Goal: Navigation & Orientation: Find specific page/section

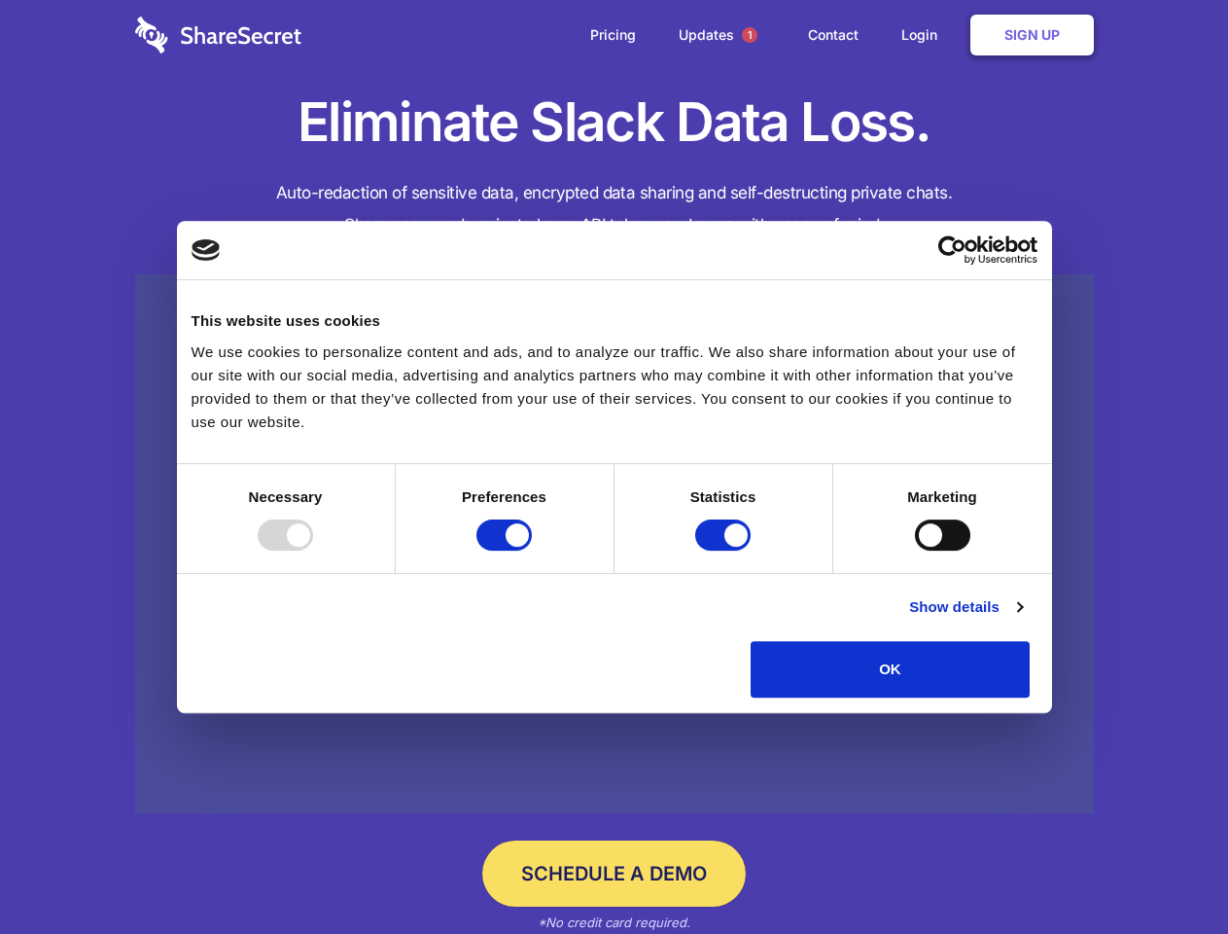
click at [313, 550] on div at bounding box center [285, 534] width 55 height 31
click at [532, 550] on input "Preferences" at bounding box center [504, 534] width 55 height 31
checkbox input "false"
click at [726, 550] on input "Statistics" at bounding box center [722, 534] width 55 height 31
checkbox input "false"
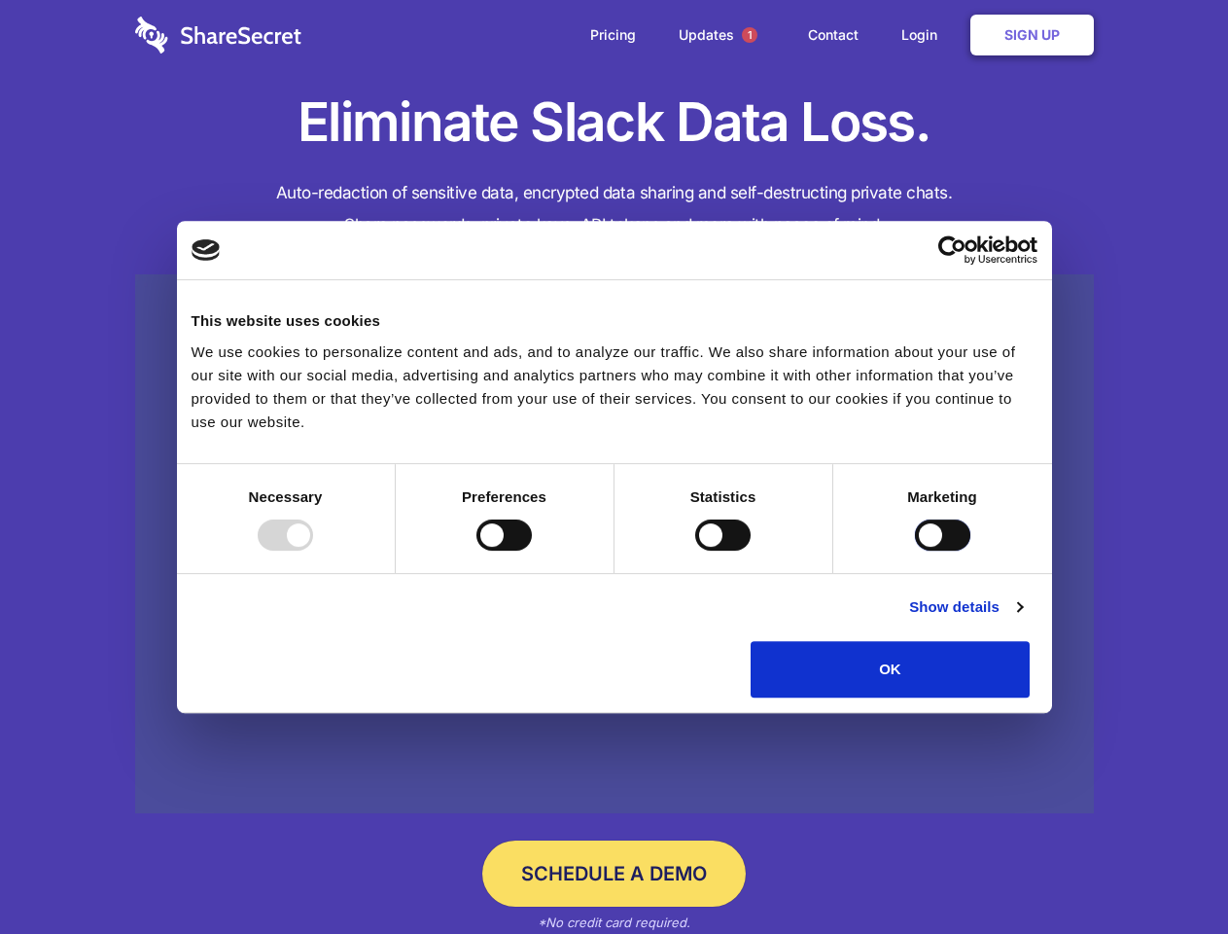
click at [915, 550] on input "Marketing" at bounding box center [942, 534] width 55 height 31
checkbox input "true"
click at [1022, 619] on link "Show details" at bounding box center [965, 606] width 113 height 23
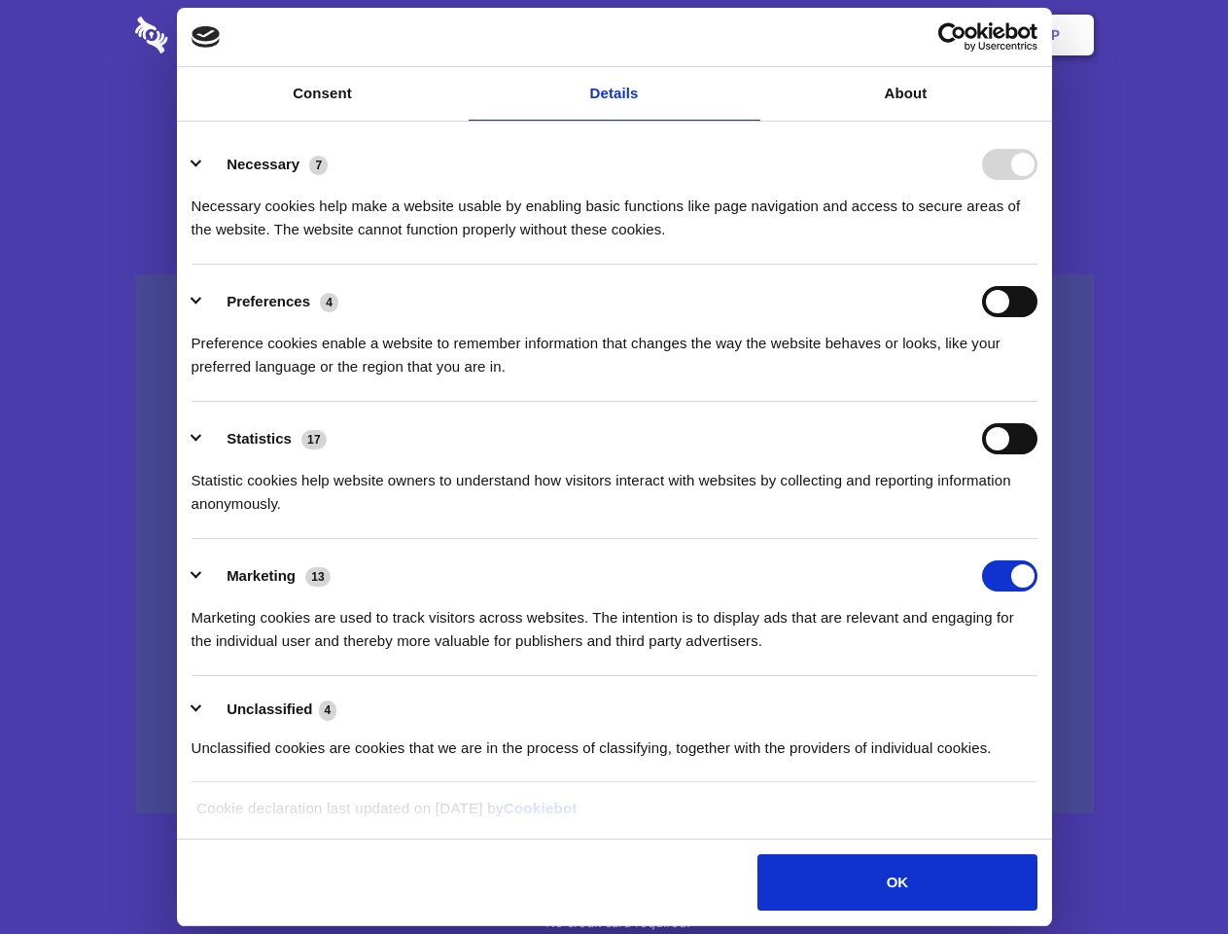
click at [1038, 265] on li "Necessary 7 Necessary cookies help make a website usable by enabling basic func…" at bounding box center [615, 195] width 846 height 137
click at [749, 35] on span "1" at bounding box center [750, 35] width 16 height 16
